Goal: Transaction & Acquisition: Purchase product/service

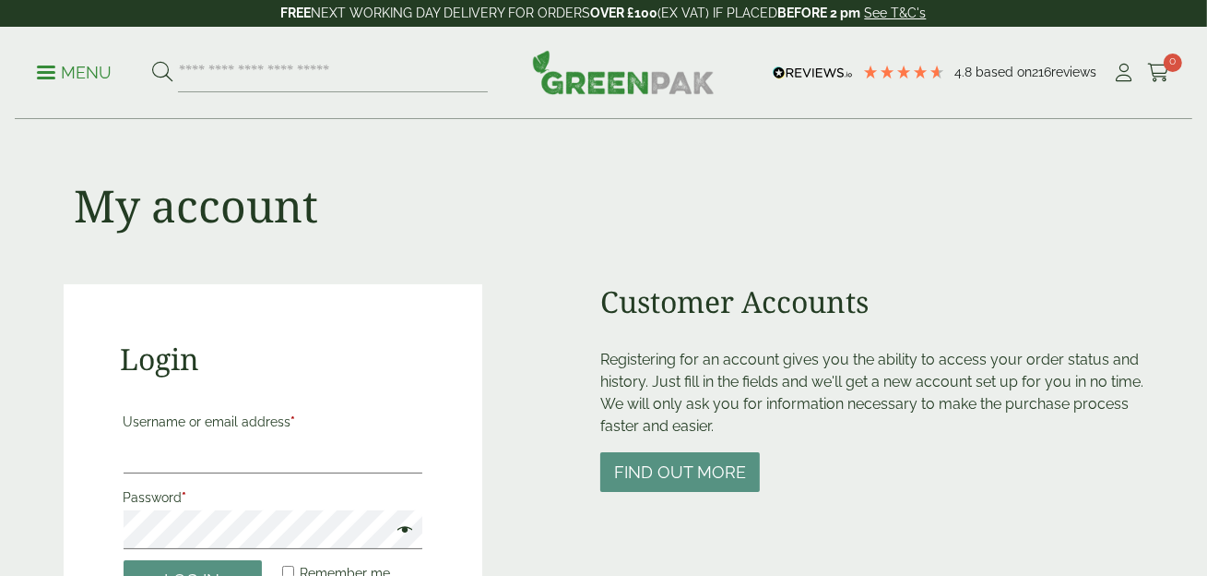
scroll to position [276, 0]
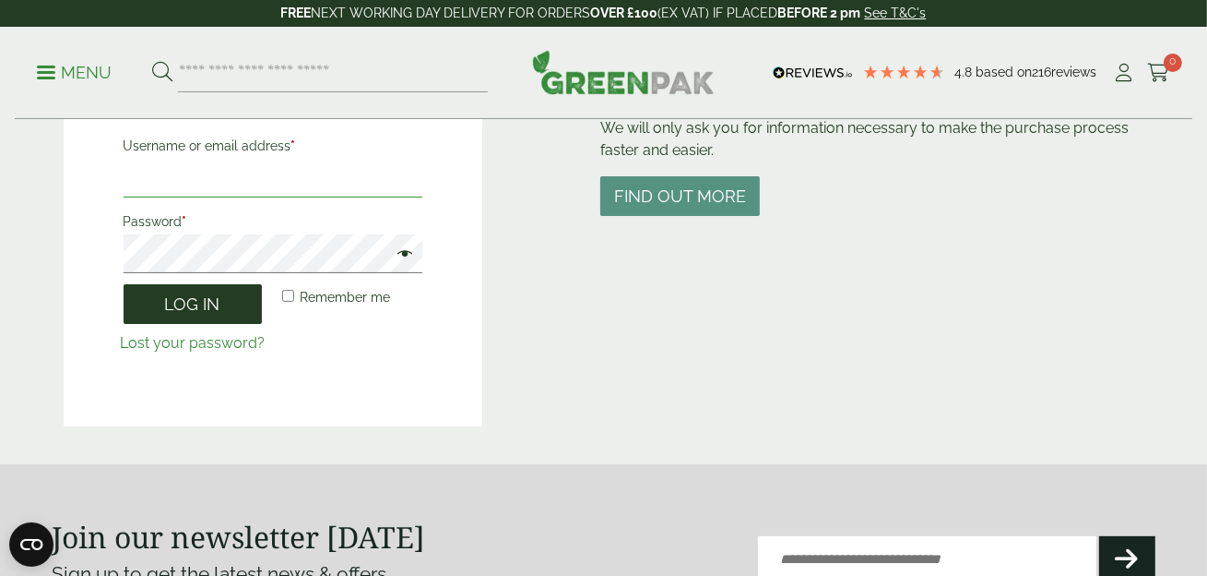
type input "**********"
click at [213, 297] on button "Log in" at bounding box center [193, 304] width 138 height 40
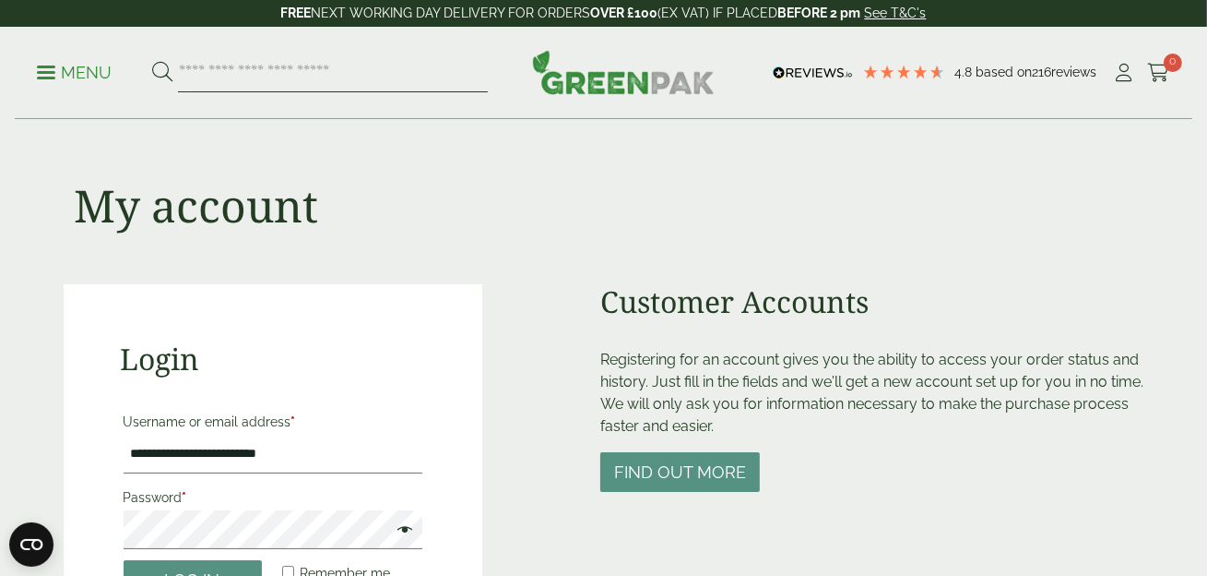
click at [249, 73] on input "search" at bounding box center [333, 72] width 310 height 39
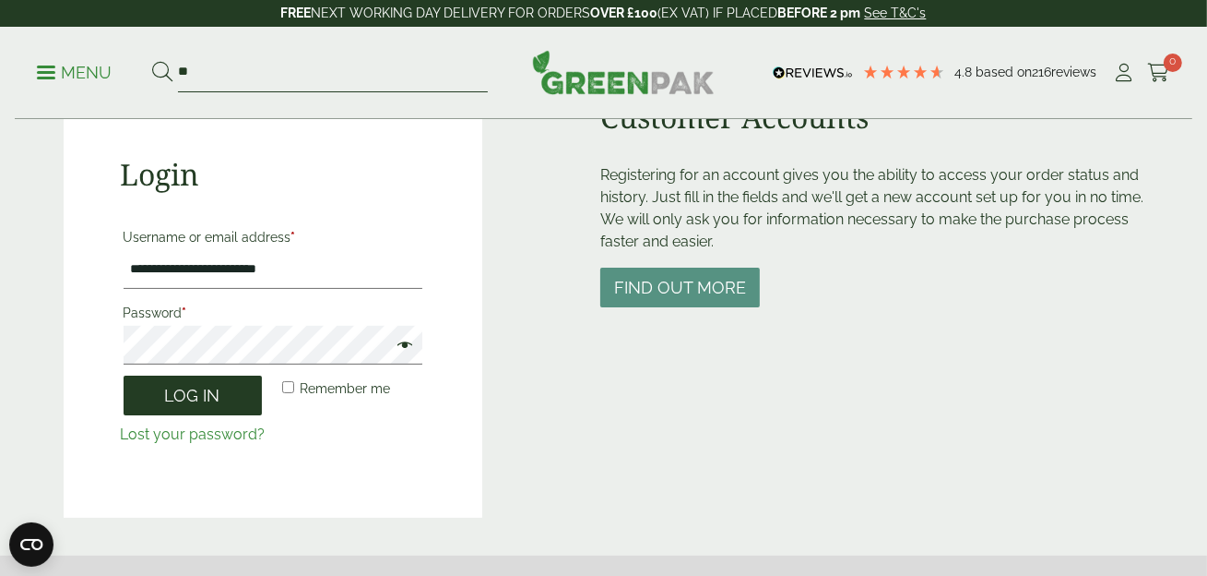
type input "**"
click at [172, 400] on button "Log in" at bounding box center [193, 395] width 138 height 40
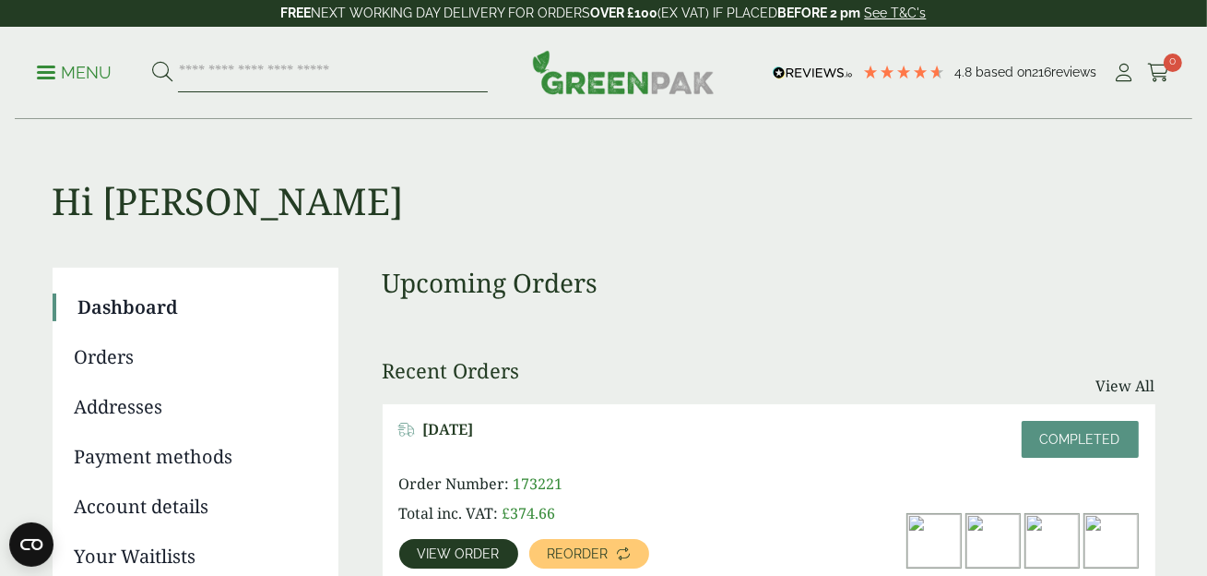
click at [206, 76] on input "search" at bounding box center [333, 72] width 310 height 39
type input "******"
click at [152, 61] on button at bounding box center [162, 73] width 20 height 24
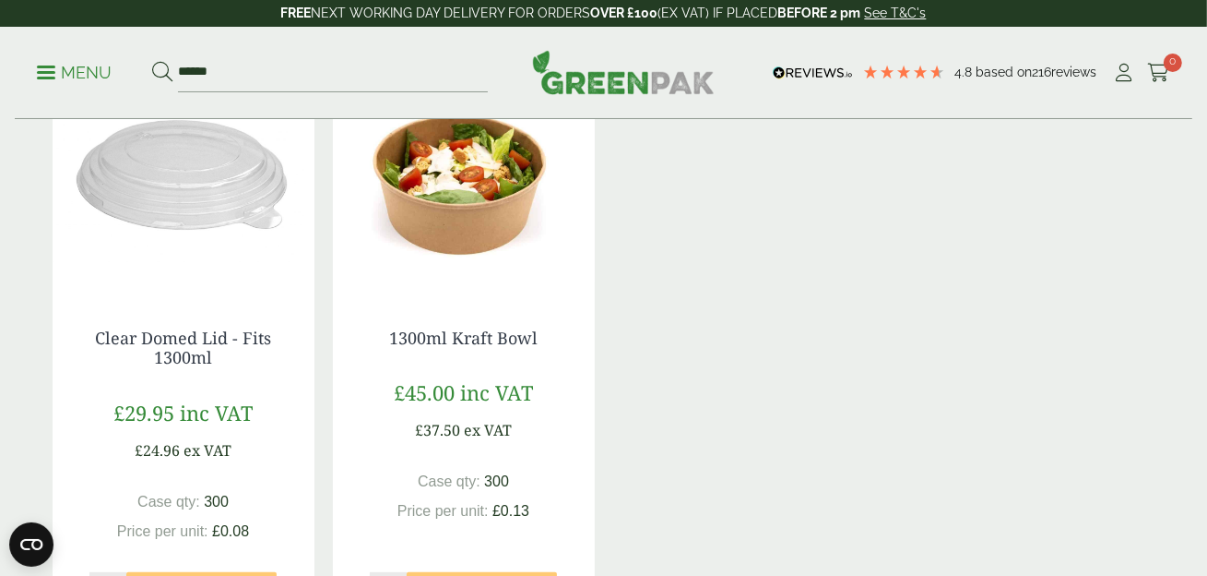
scroll to position [645, 0]
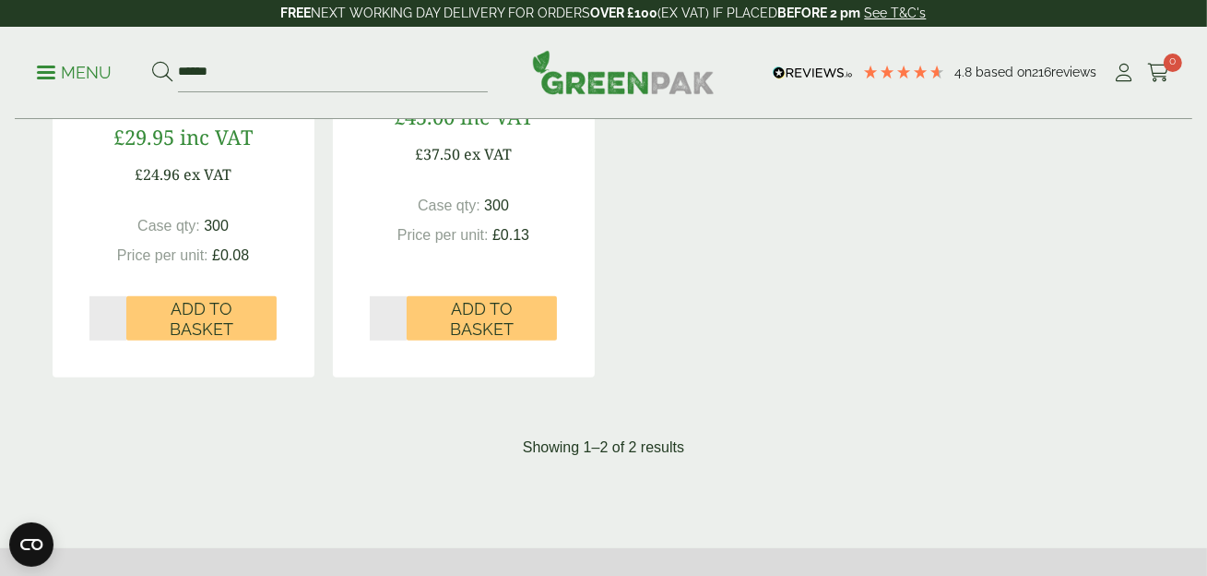
click at [120, 309] on input "*" at bounding box center [108, 318] width 38 height 44
type input "*"
click at [120, 309] on input "*" at bounding box center [108, 318] width 38 height 44
click at [398, 313] on input "*" at bounding box center [389, 318] width 38 height 44
type input "*"
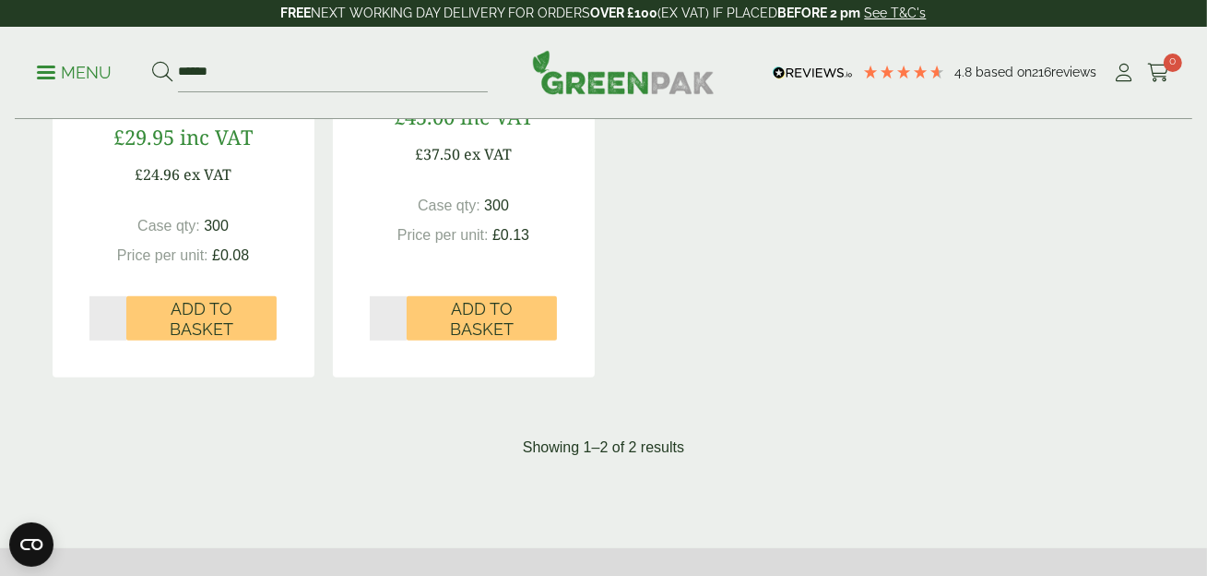
click at [398, 313] on input "*" at bounding box center [389, 318] width 38 height 44
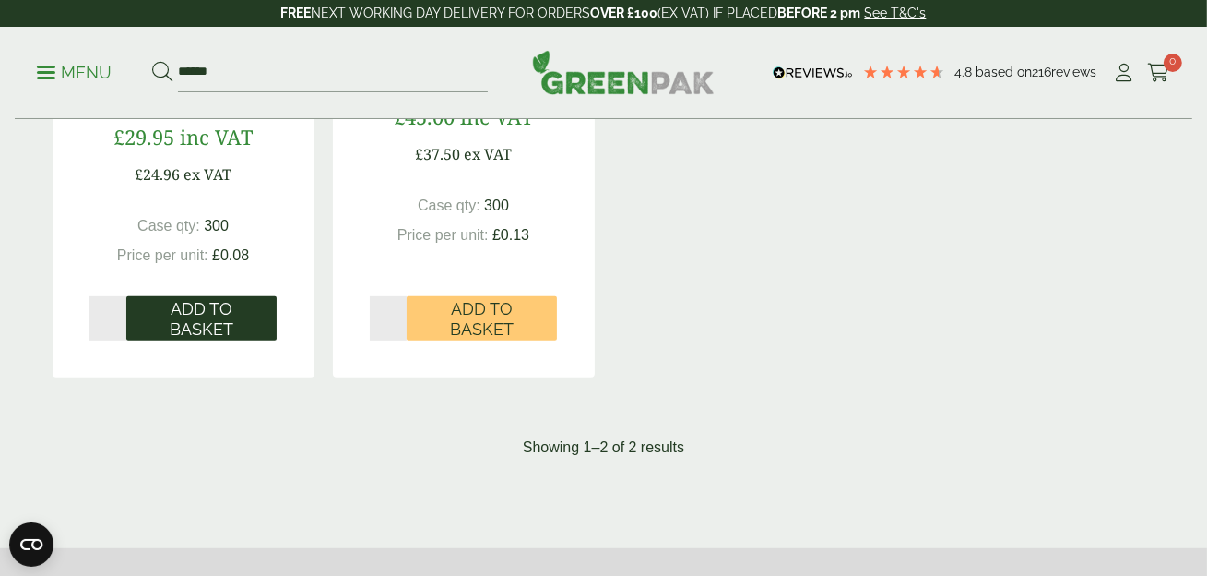
click at [202, 320] on span "Add to Basket" at bounding box center [201, 319] width 125 height 40
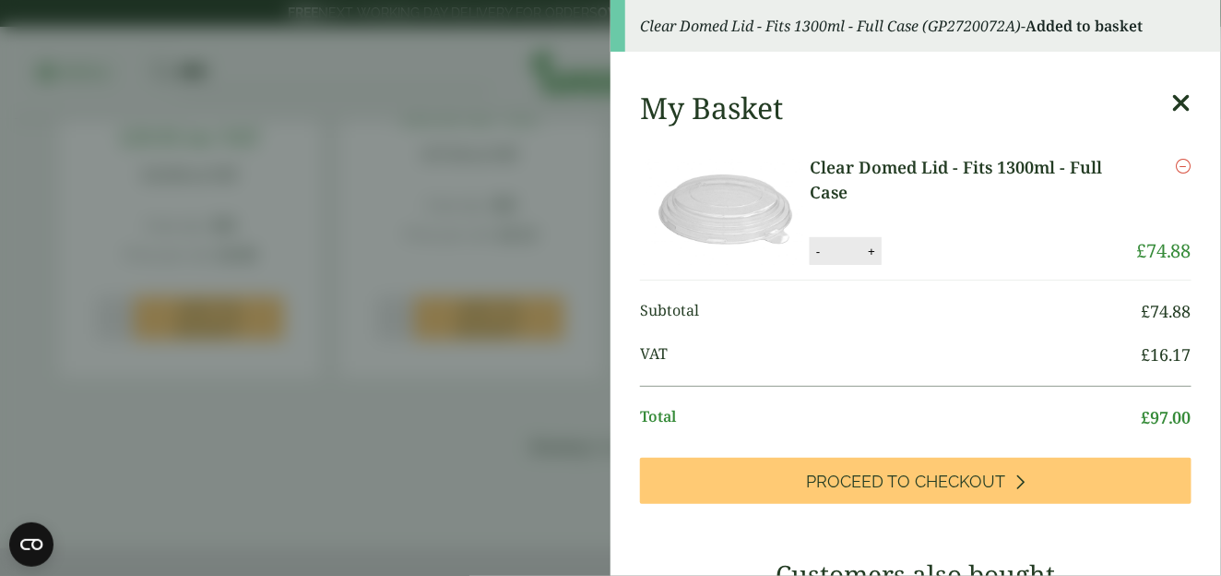
click at [1172, 102] on icon at bounding box center [1181, 103] width 19 height 26
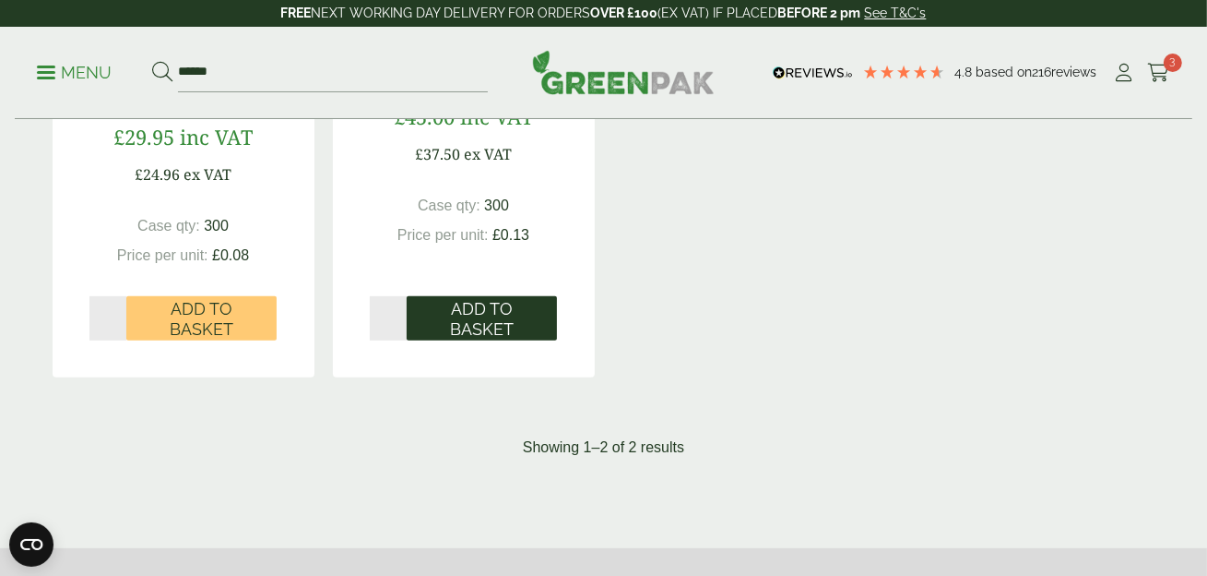
click at [472, 318] on span "Add to Basket" at bounding box center [482, 319] width 125 height 40
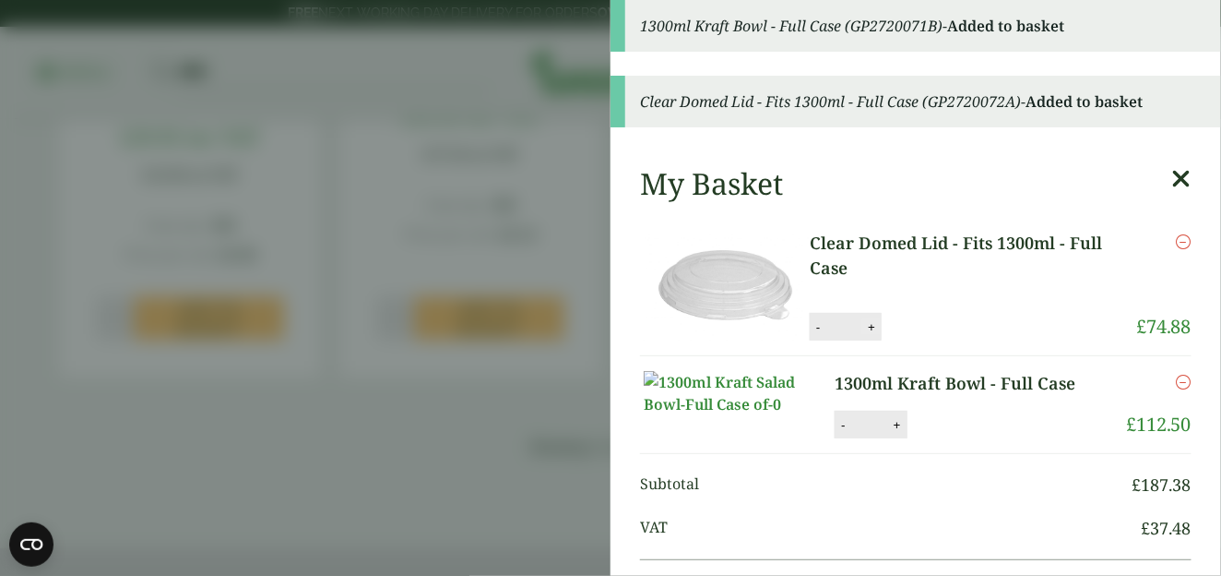
click at [868, 329] on button "+" at bounding box center [871, 327] width 18 height 16
type input "*"
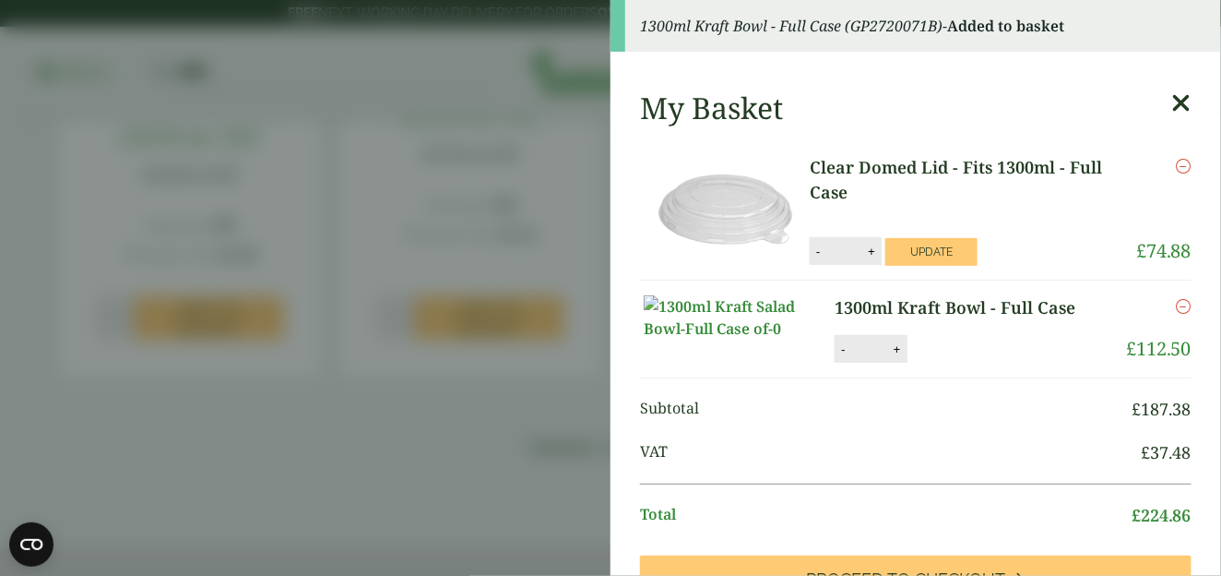
click at [934, 245] on button "Update" at bounding box center [931, 252] width 92 height 28
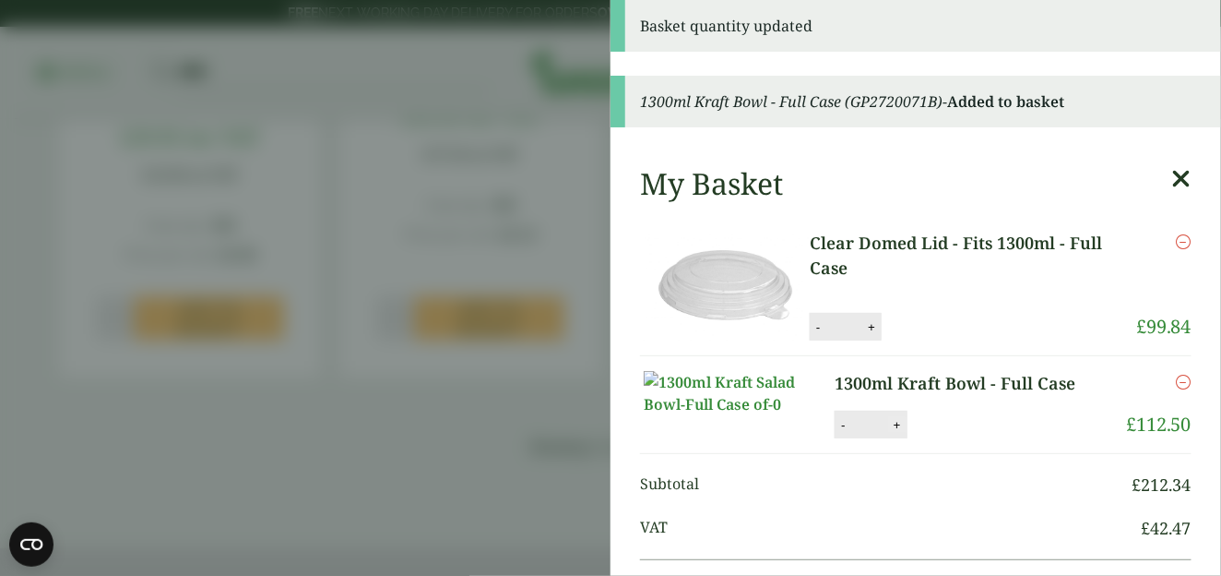
click at [888, 433] on button "+" at bounding box center [897, 425] width 18 height 16
type input "*"
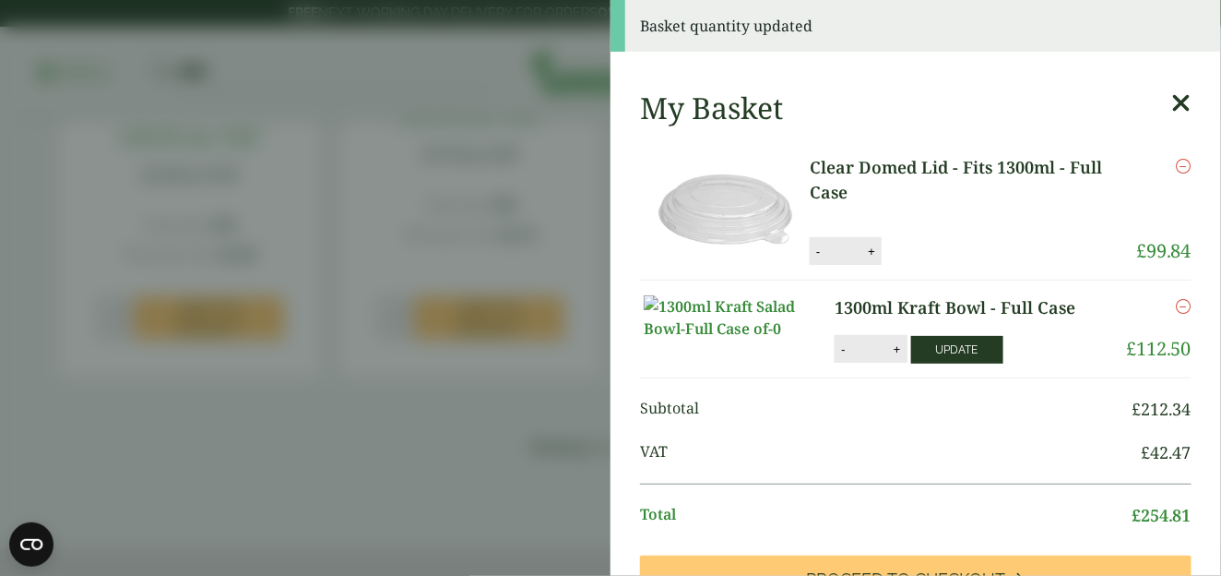
click at [942, 363] on button "Update" at bounding box center [957, 350] width 92 height 28
click at [1172, 101] on icon at bounding box center [1181, 103] width 19 height 26
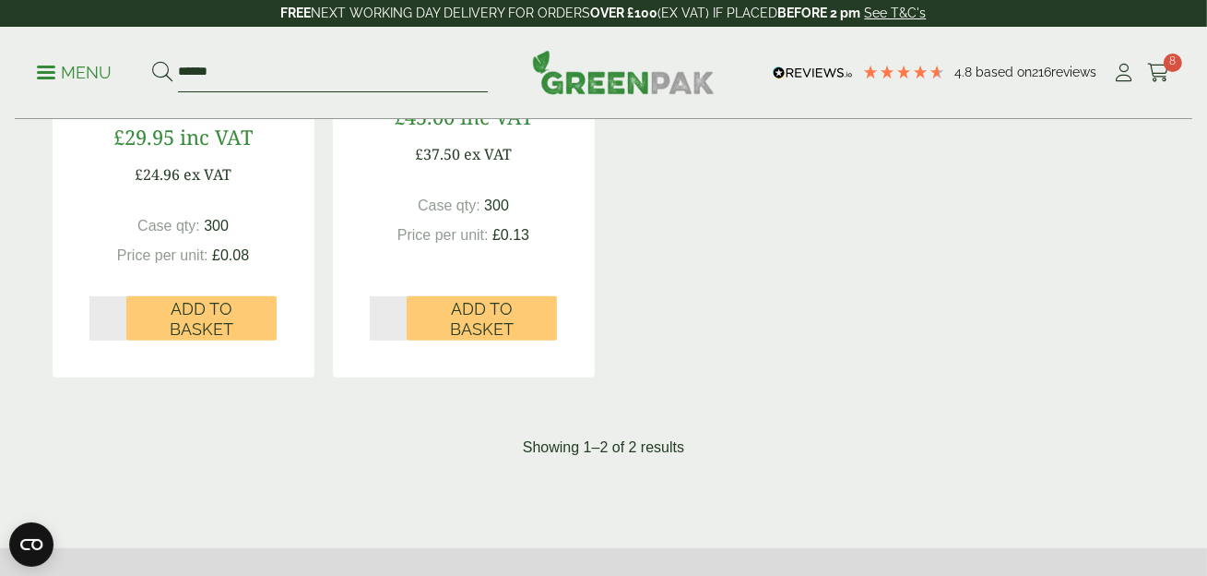
click at [196, 68] on input "******" at bounding box center [333, 72] width 310 height 39
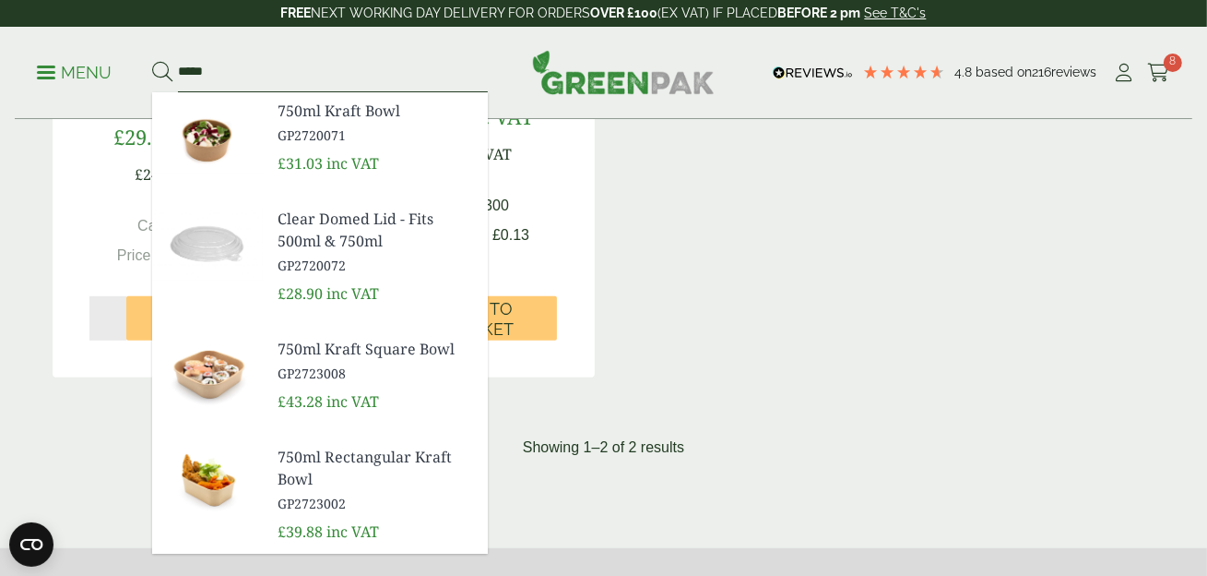
type input "*****"
click at [152, 61] on button at bounding box center [162, 73] width 20 height 24
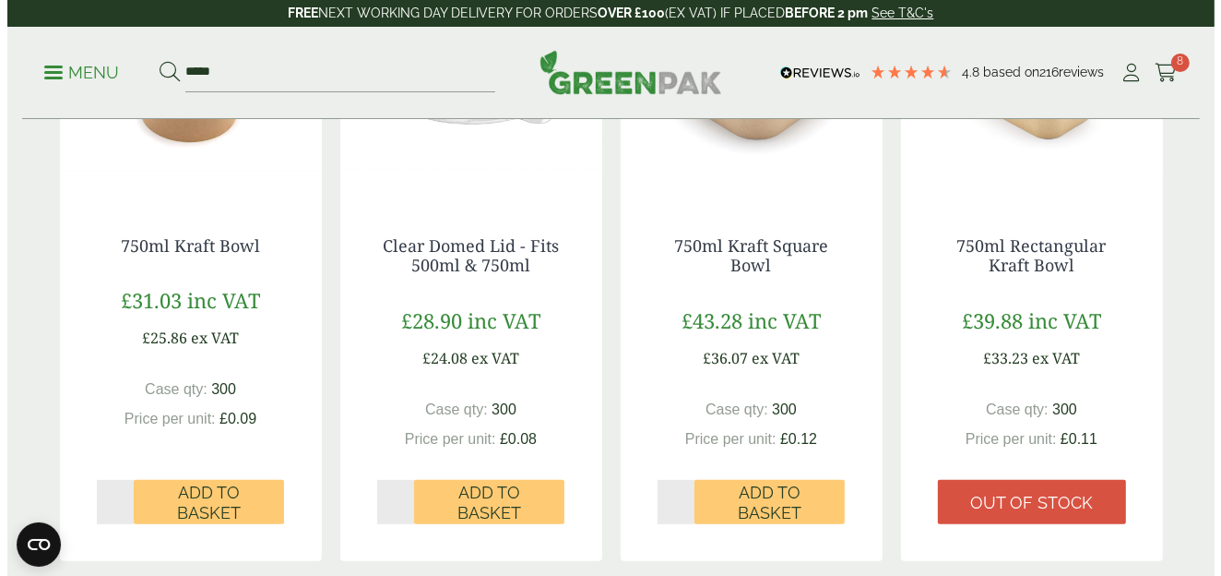
scroll to position [645, 0]
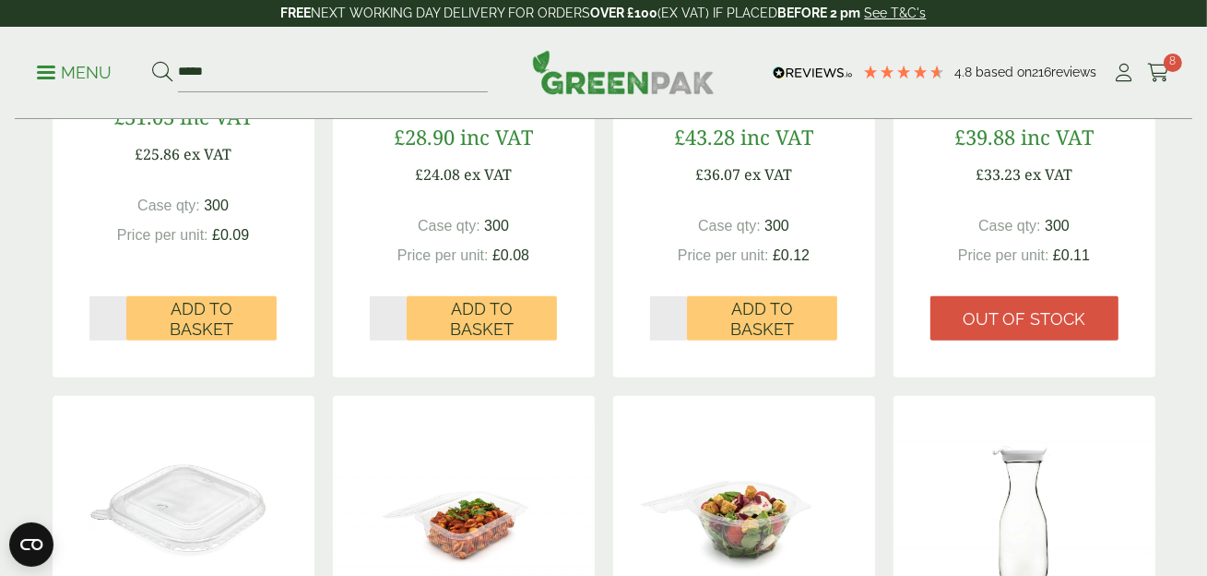
click at [115, 311] on input "*" at bounding box center [108, 318] width 38 height 44
type input "*"
click at [115, 311] on input "*" at bounding box center [108, 318] width 38 height 44
click at [398, 313] on input "*" at bounding box center [389, 318] width 38 height 44
type input "*"
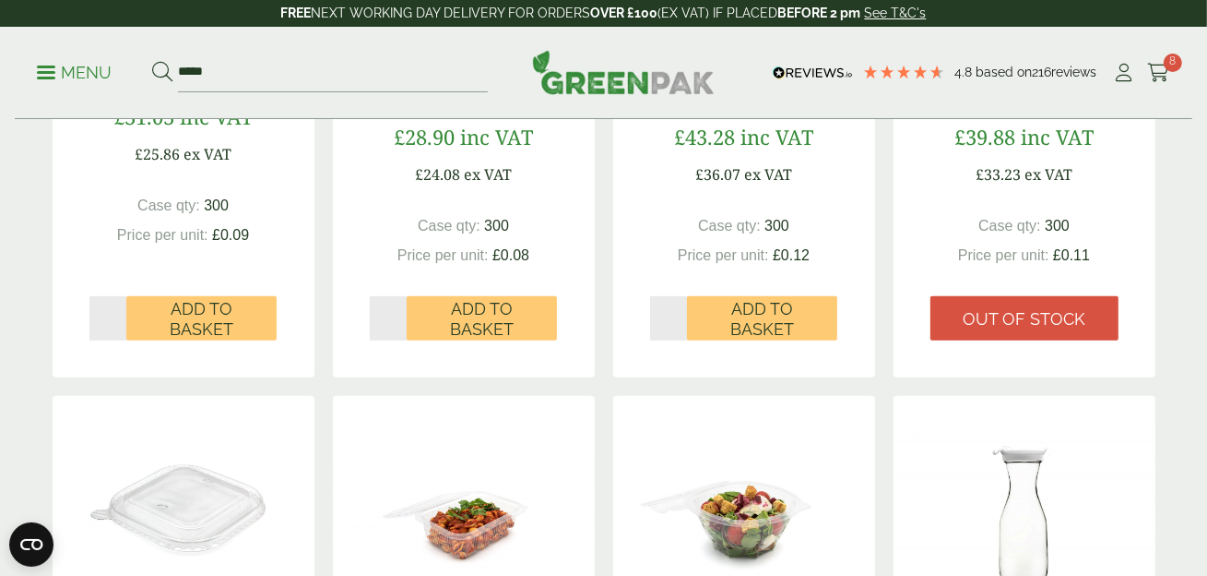
click at [398, 313] on input "*" at bounding box center [389, 318] width 38 height 44
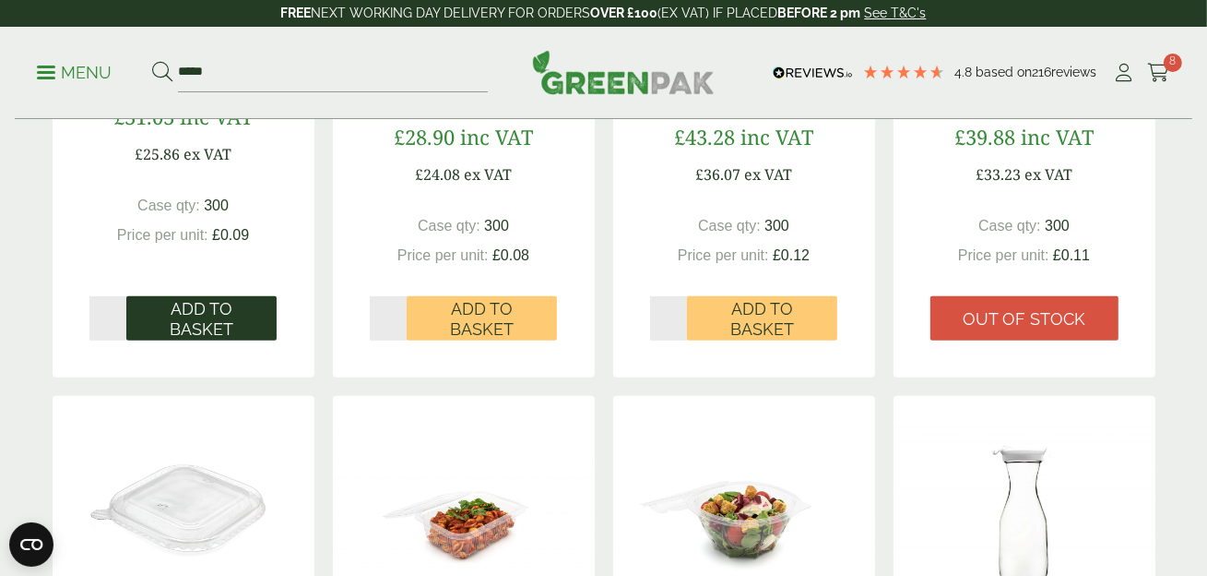
click at [188, 328] on span "Add to Basket" at bounding box center [201, 319] width 125 height 40
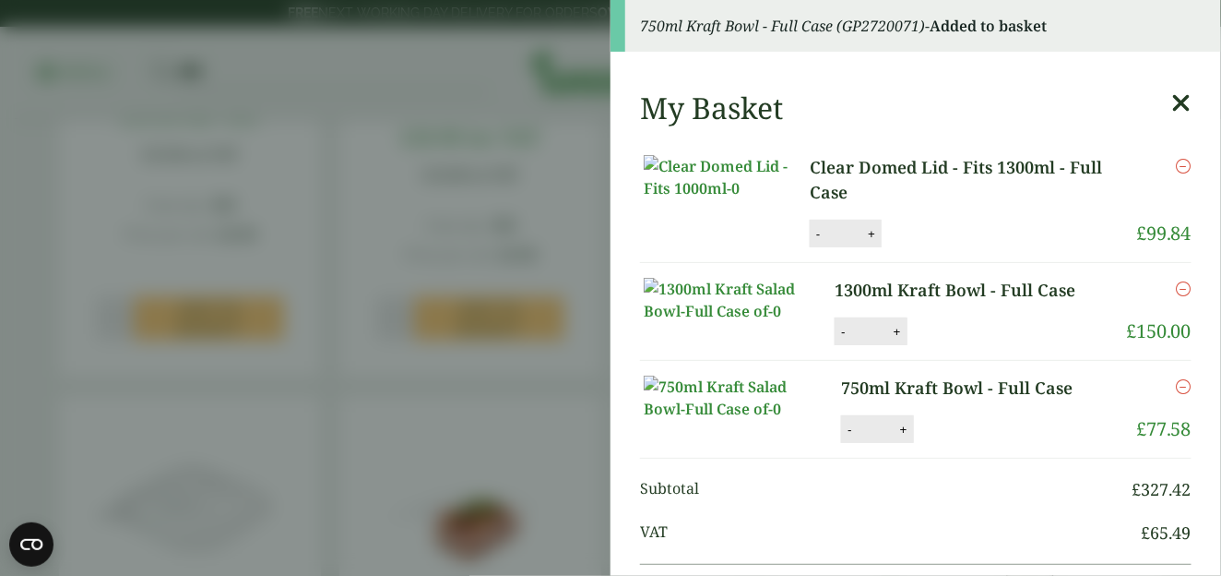
click at [1172, 105] on icon at bounding box center [1181, 103] width 19 height 26
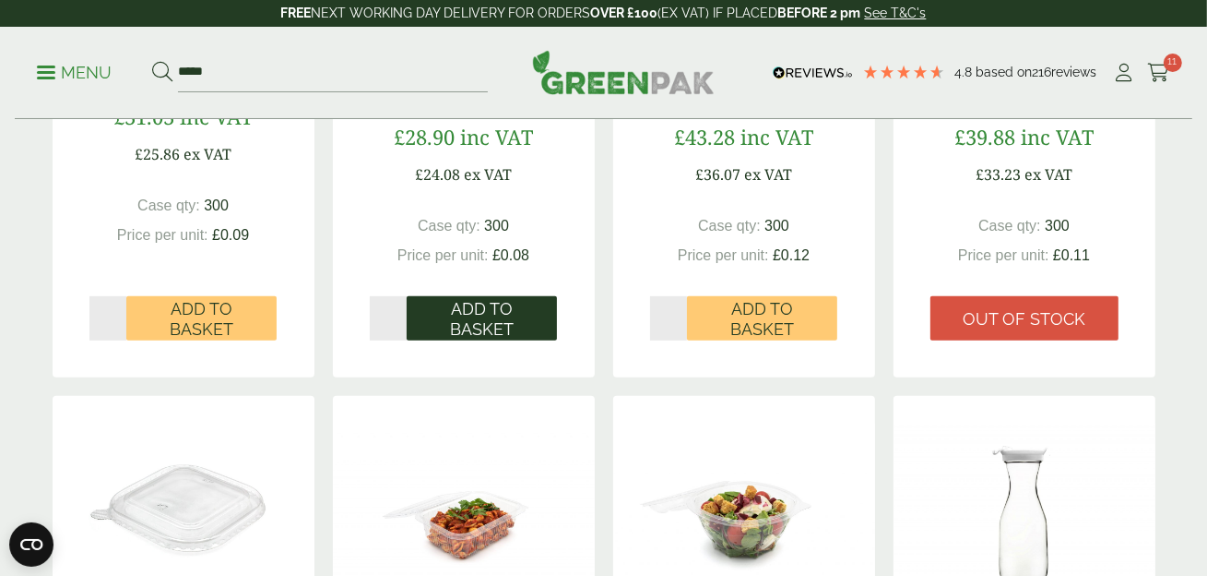
click at [483, 320] on span "Add to Basket" at bounding box center [482, 319] width 125 height 40
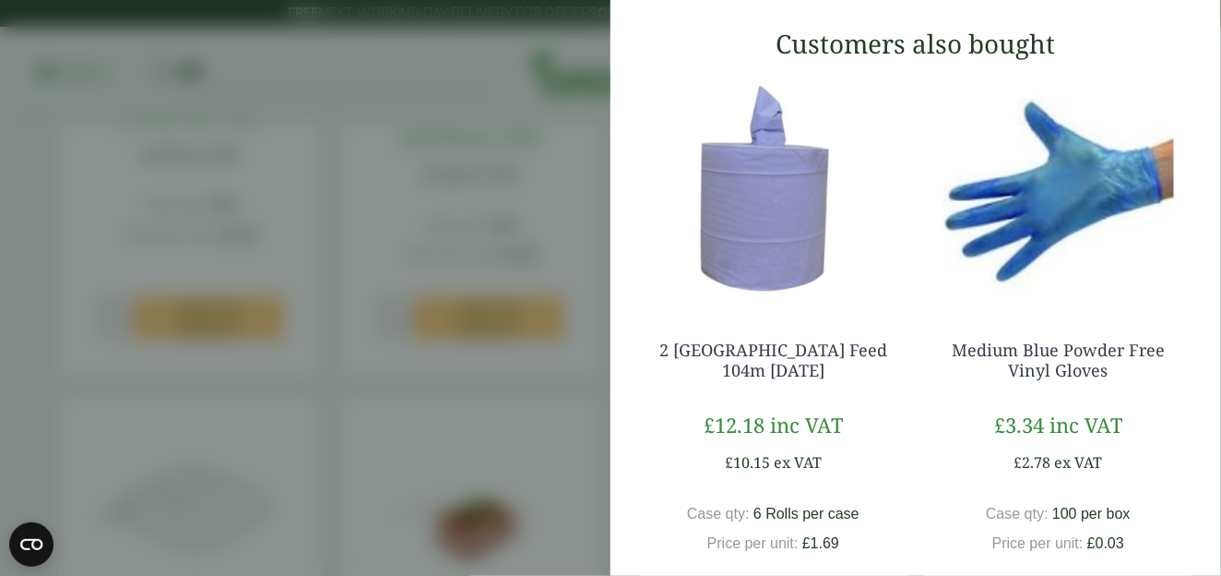
scroll to position [454, 0]
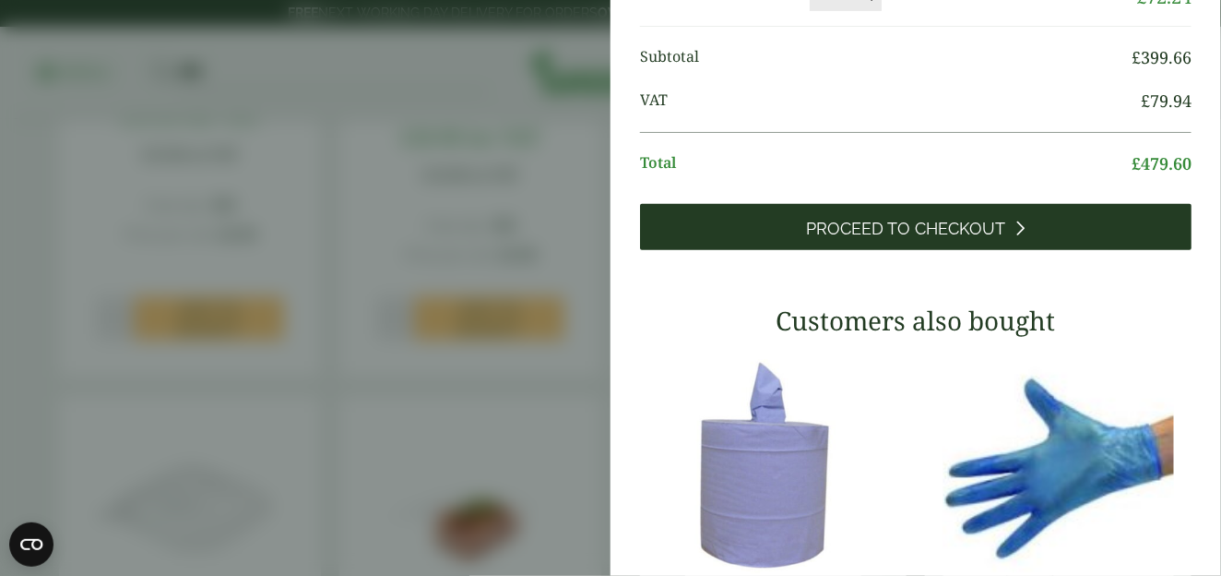
click at [840, 239] on span "Proceed to Checkout" at bounding box center [906, 229] width 199 height 20
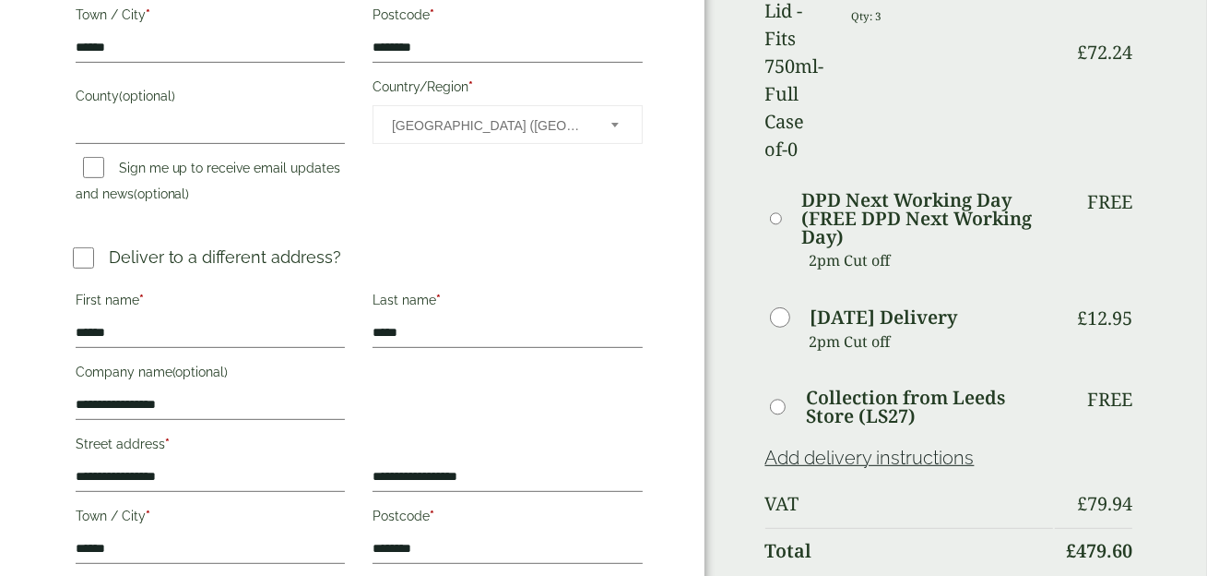
scroll to position [829, 0]
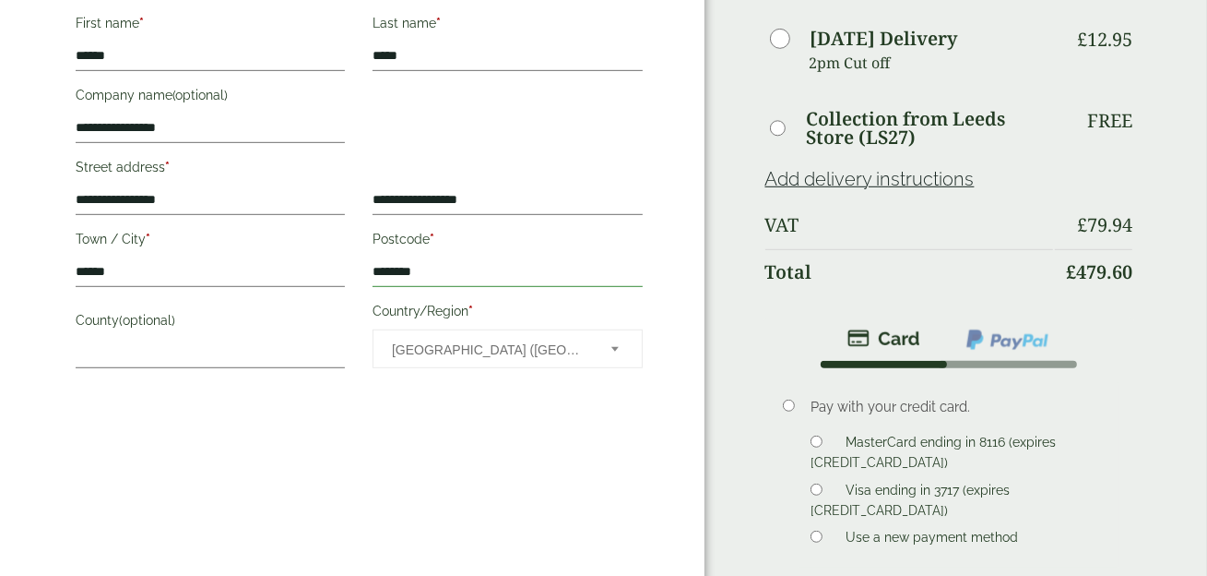
drag, startPoint x: 453, startPoint y: 267, endPoint x: 369, endPoint y: 271, distance: 84.0
click at [370, 271] on p "Postcode * ********" at bounding box center [508, 256] width 276 height 66
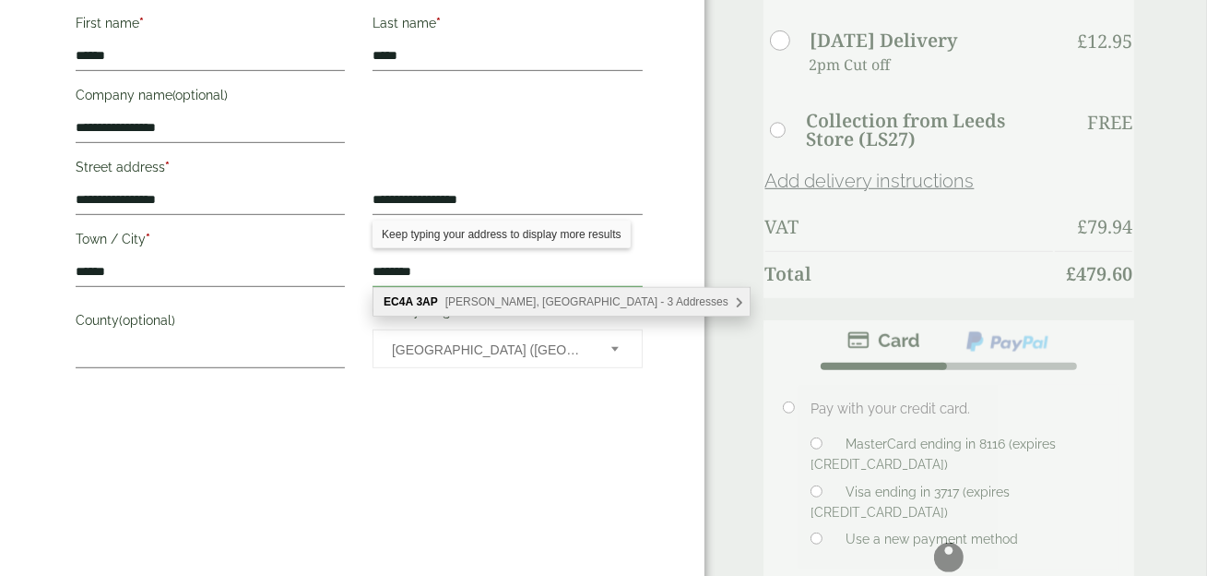
type input "********"
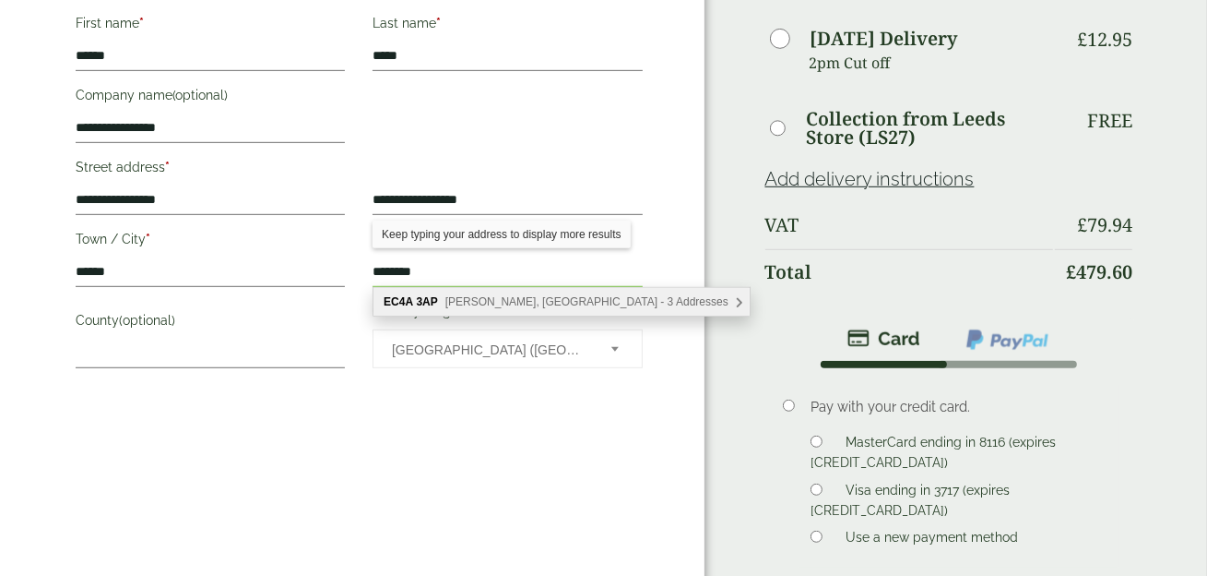
click at [629, 300] on div "EC4A 3AP Nevill Lane, London - 3 Addresses" at bounding box center [562, 302] width 376 height 28
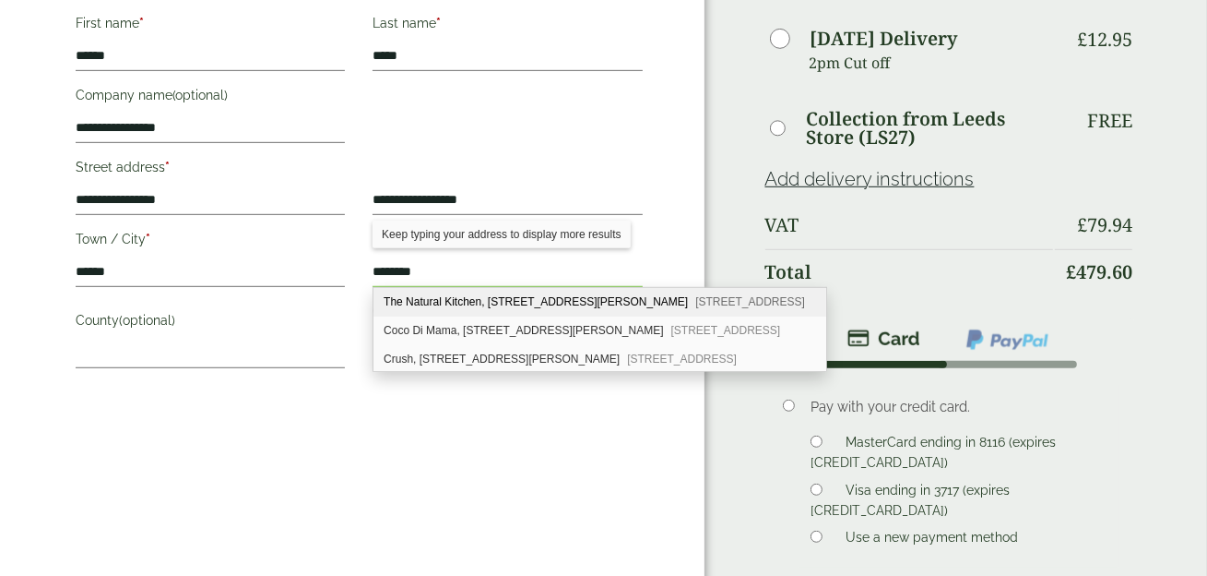
click at [695, 305] on span "London, EC4A 3AP" at bounding box center [750, 301] width 110 height 13
type input "**********"
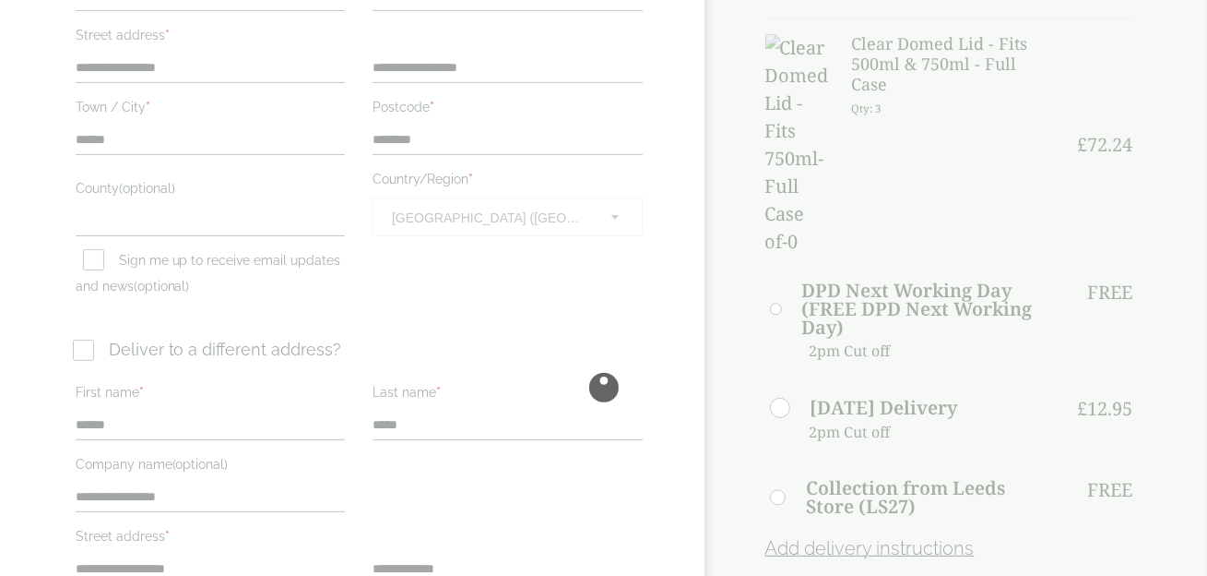
scroll to position [276, 0]
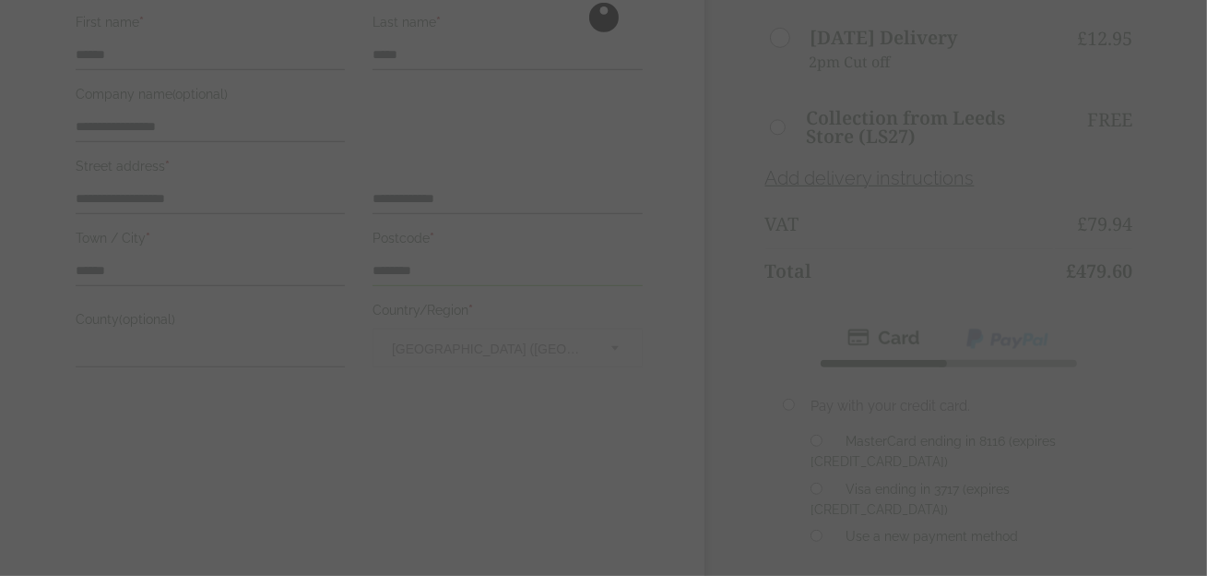
scroll to position [923, 0]
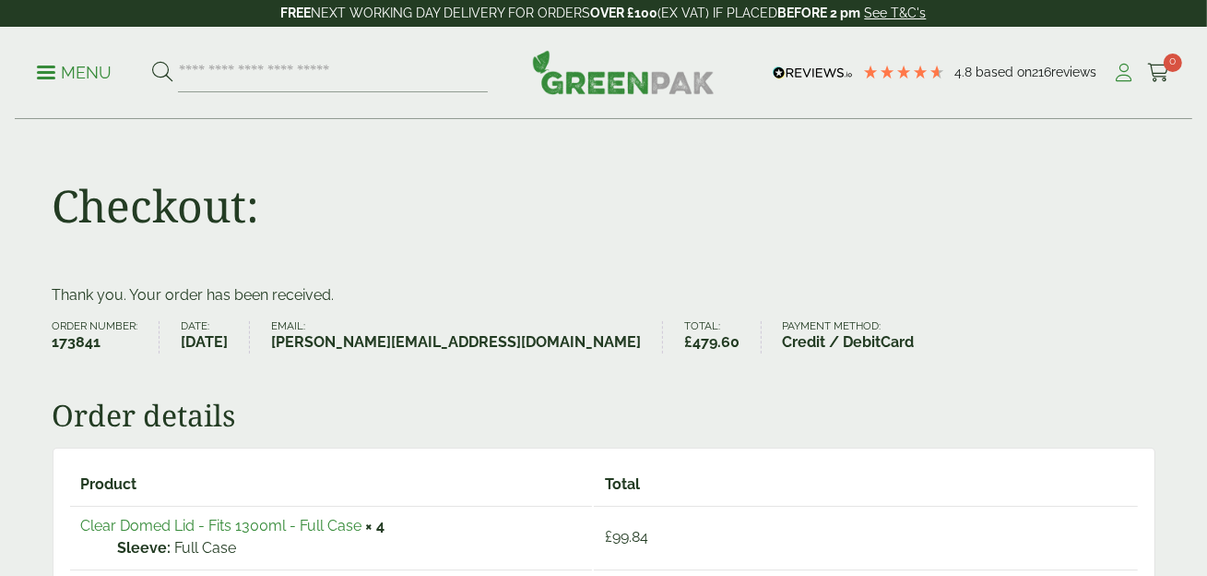
click at [1123, 76] on icon at bounding box center [1124, 73] width 23 height 18
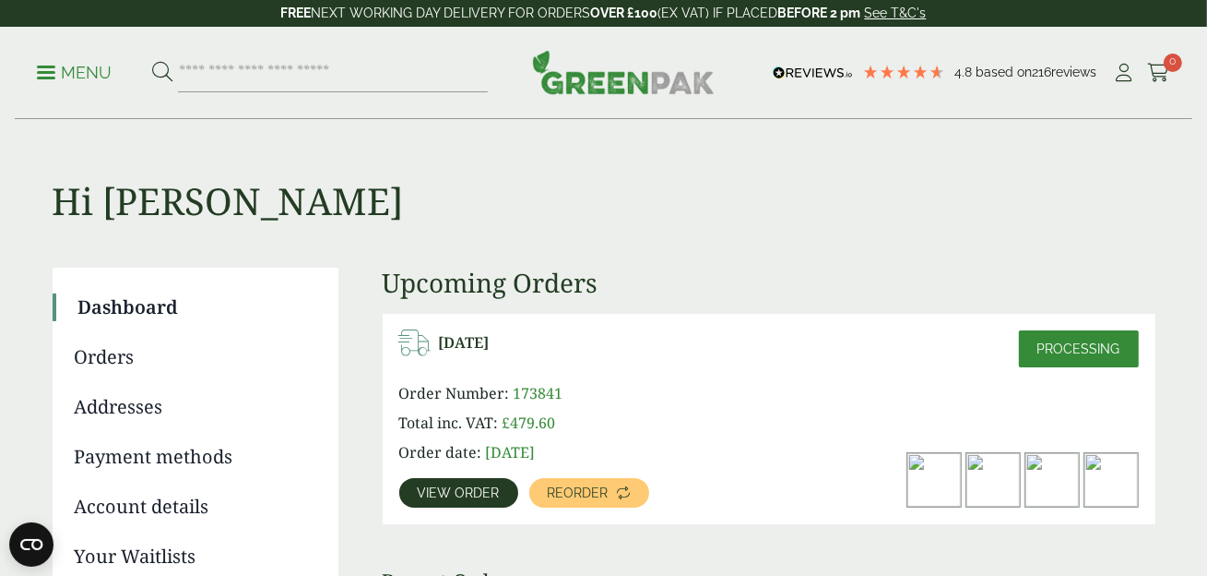
scroll to position [184, 0]
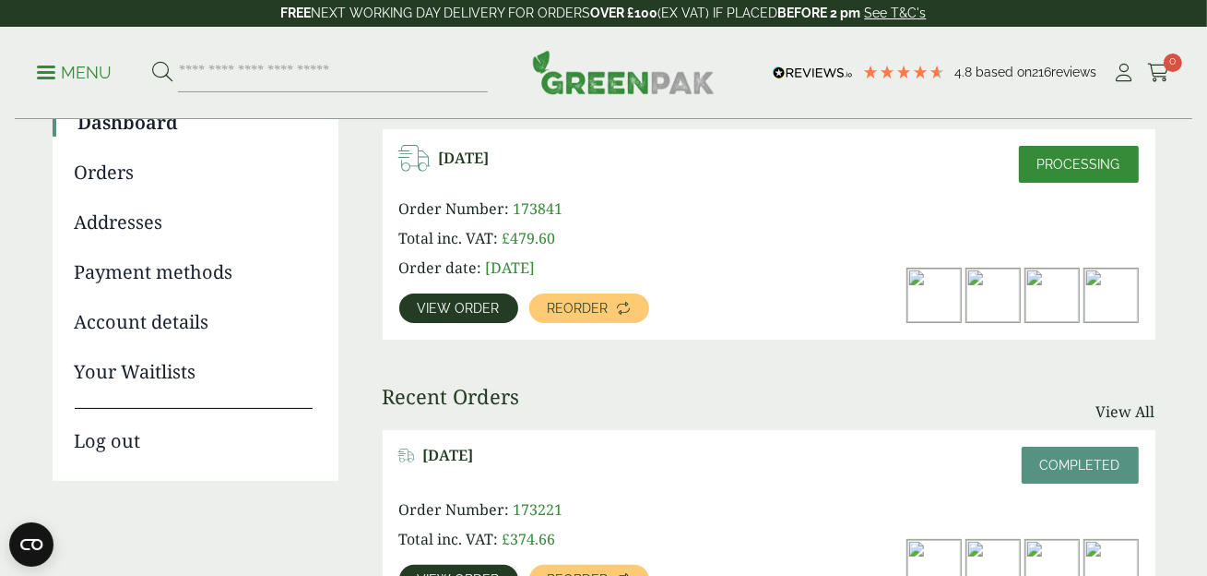
click at [159, 274] on link "Payment methods" at bounding box center [194, 272] width 238 height 28
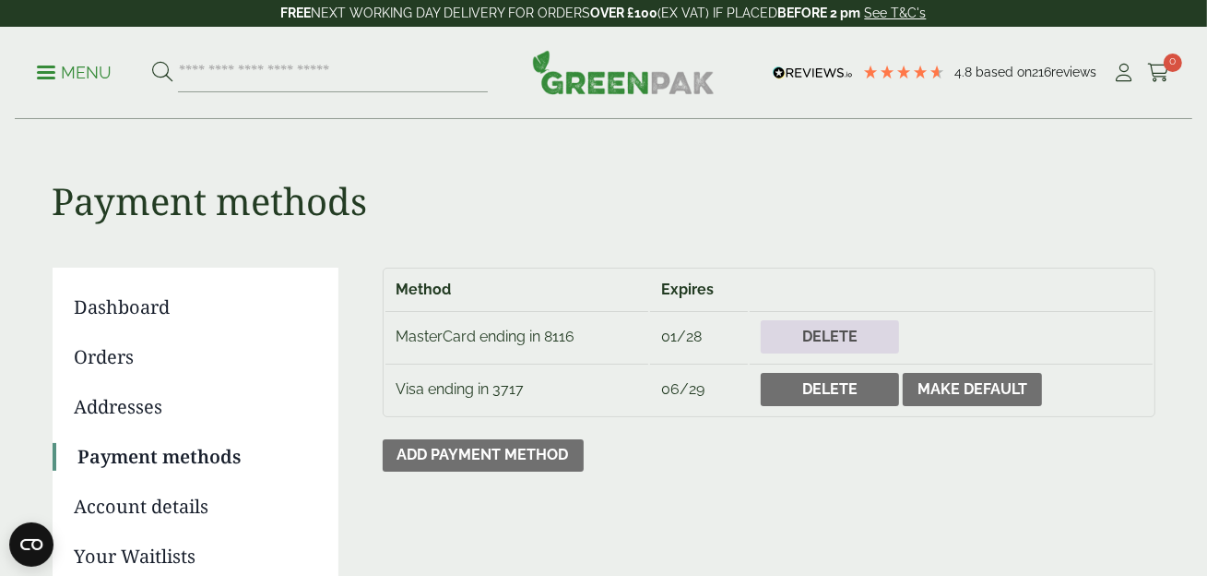
click at [820, 334] on link "Delete" at bounding box center [830, 336] width 138 height 33
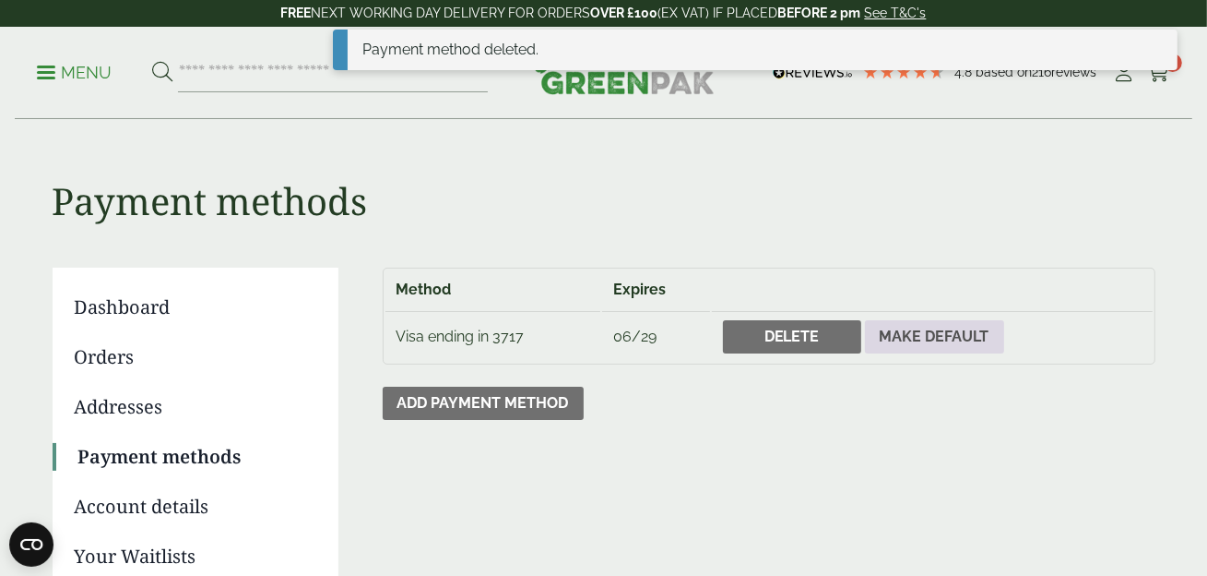
click at [948, 335] on link "Make default" at bounding box center [934, 336] width 139 height 33
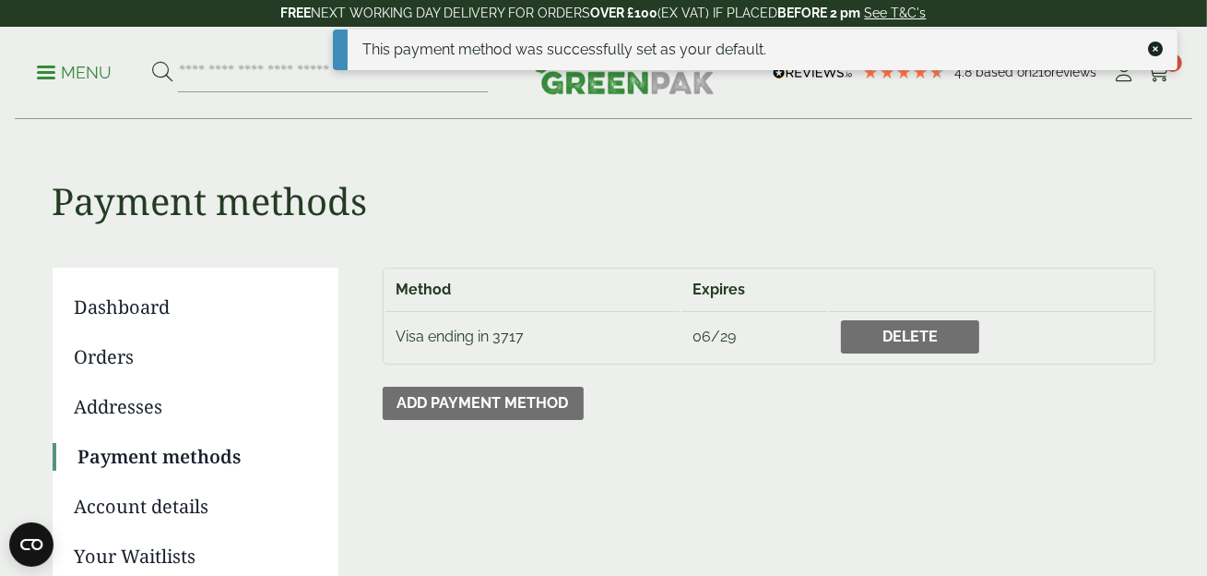
click at [135, 305] on link "Dashboard" at bounding box center [194, 307] width 238 height 28
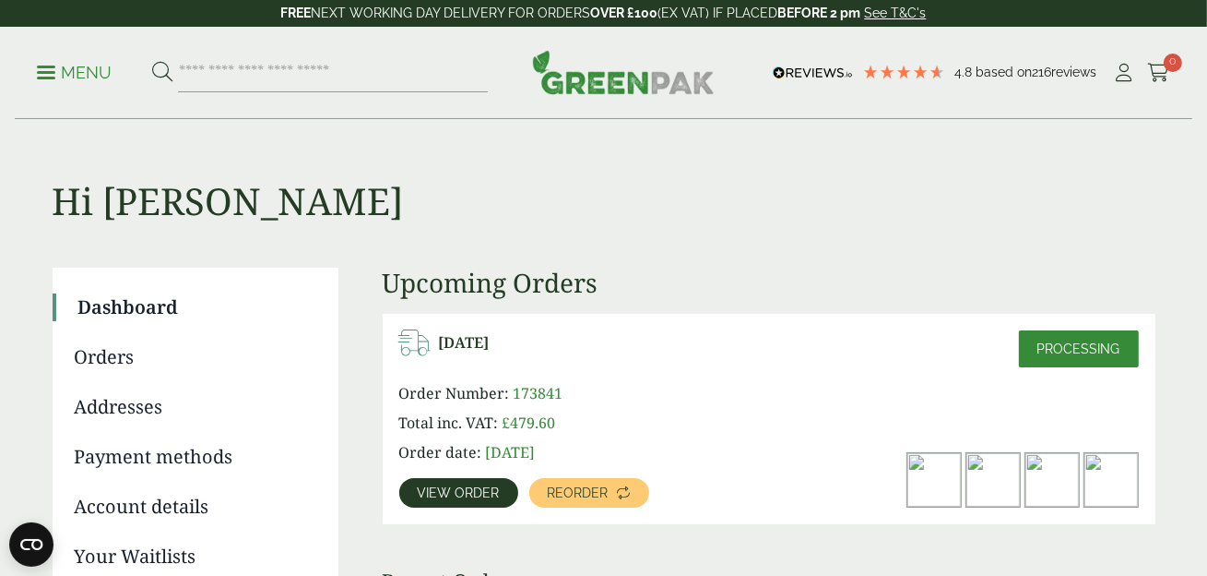
click at [141, 514] on link "Account details" at bounding box center [194, 507] width 238 height 28
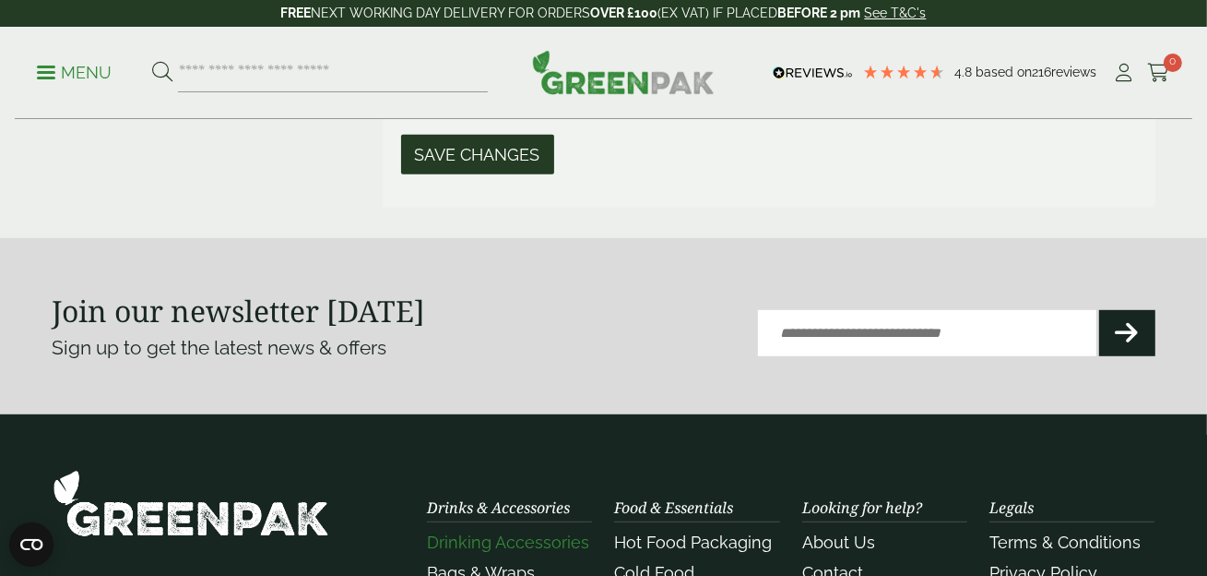
scroll to position [922, 0]
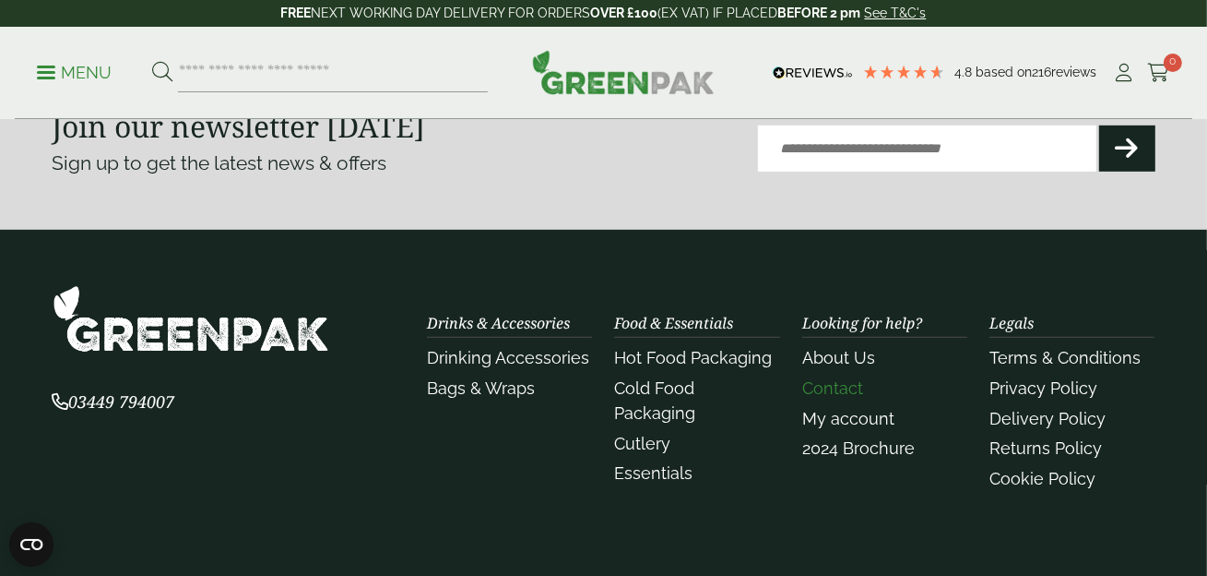
click at [814, 387] on link "Contact" at bounding box center [832, 387] width 61 height 19
